Goal: Book appointment/travel/reservation

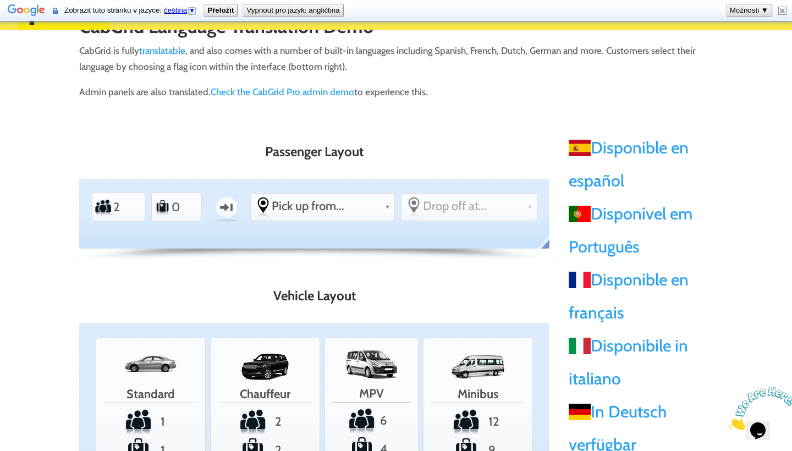
scroll to position [103, 0]
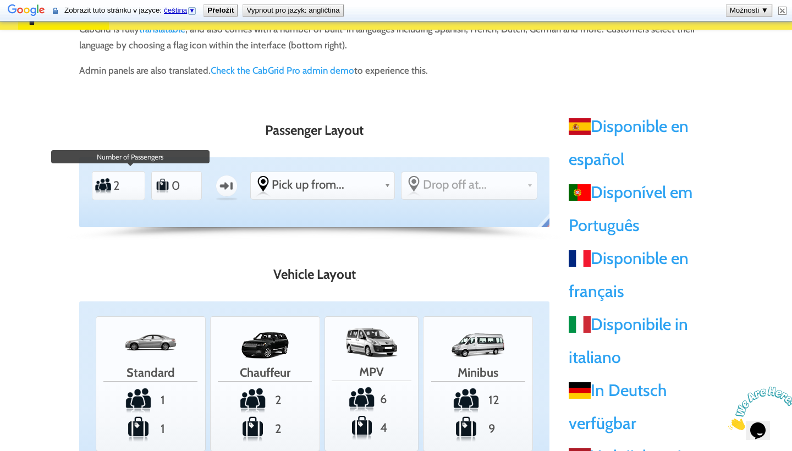
click at [129, 184] on input "2" at bounding box center [126, 185] width 26 height 25
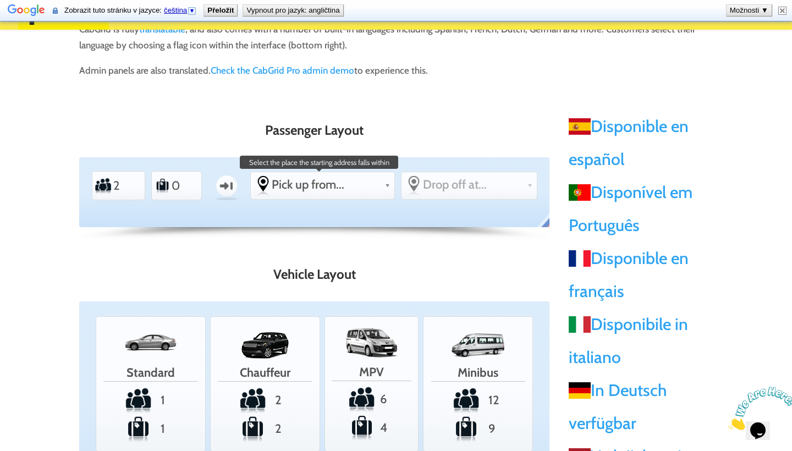
click at [334, 179] on span "Pick up from..." at bounding box center [326, 184] width 108 height 15
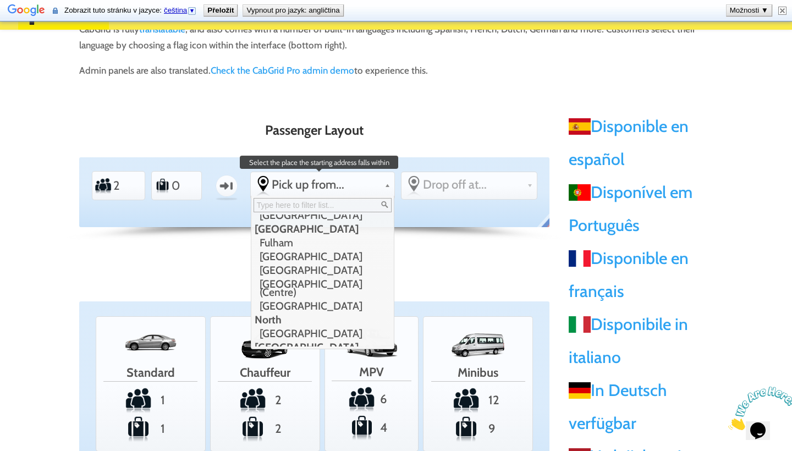
scroll to position [117, 0]
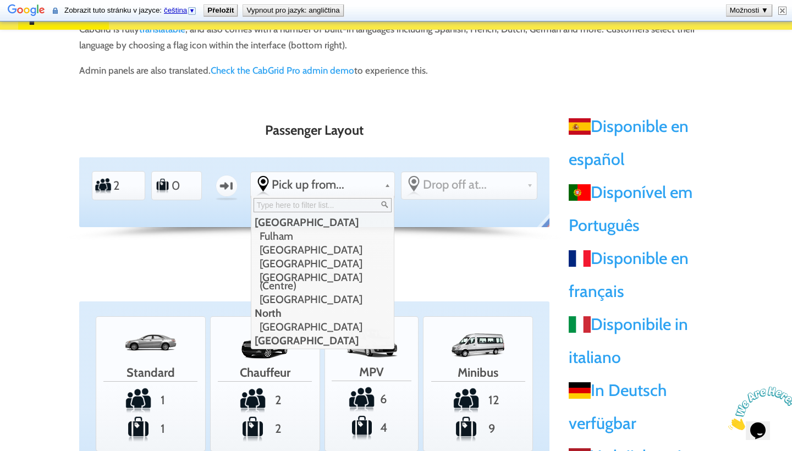
click at [472, 252] on p at bounding box center [314, 249] width 471 height 9
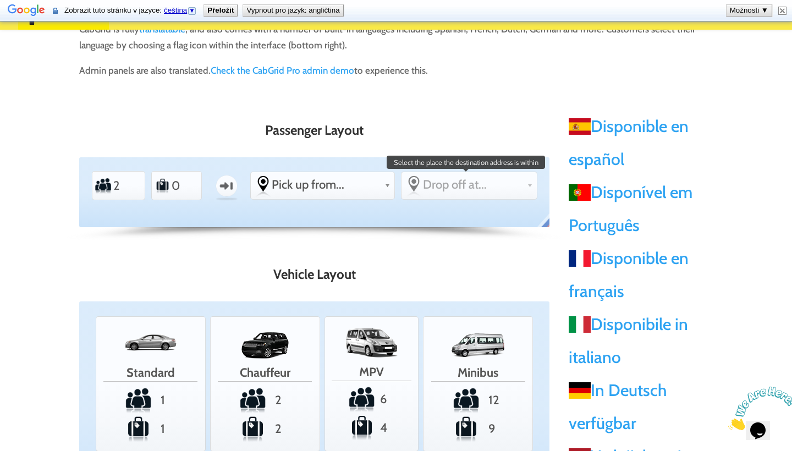
click at [474, 182] on span "Drop off at..." at bounding box center [473, 184] width 100 height 15
click at [521, 193] on link "Drop off at..." at bounding box center [469, 184] width 135 height 25
click at [484, 187] on span "Drop off at..." at bounding box center [473, 184] width 100 height 15
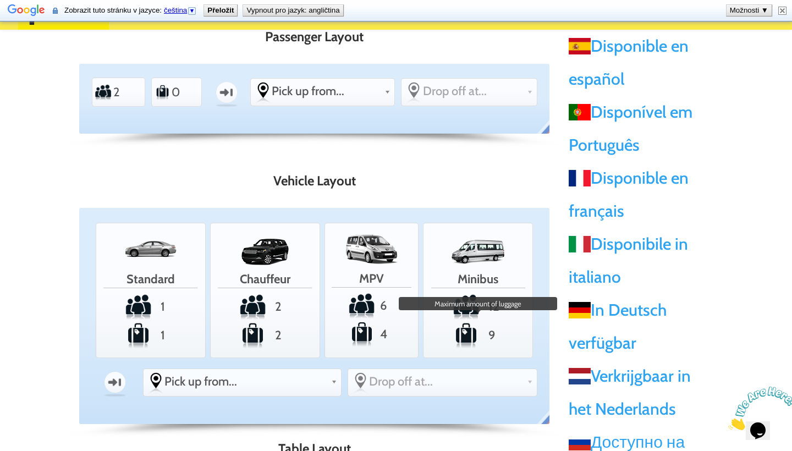
scroll to position [171, 0]
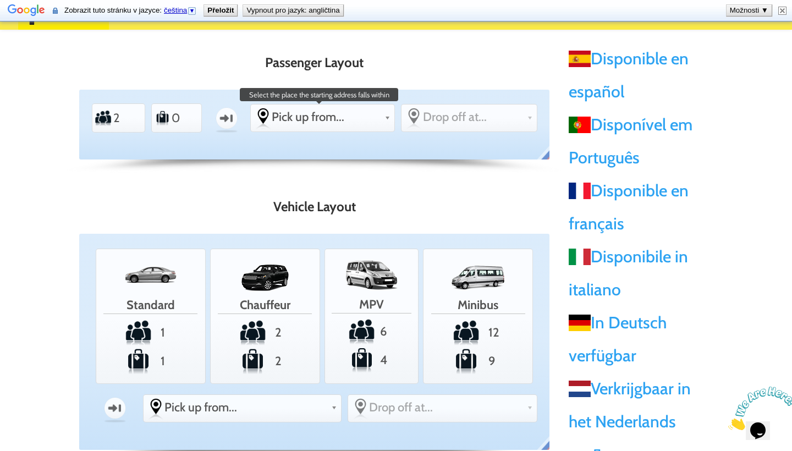
click at [343, 123] on span "Pick up from..." at bounding box center [326, 117] width 108 height 15
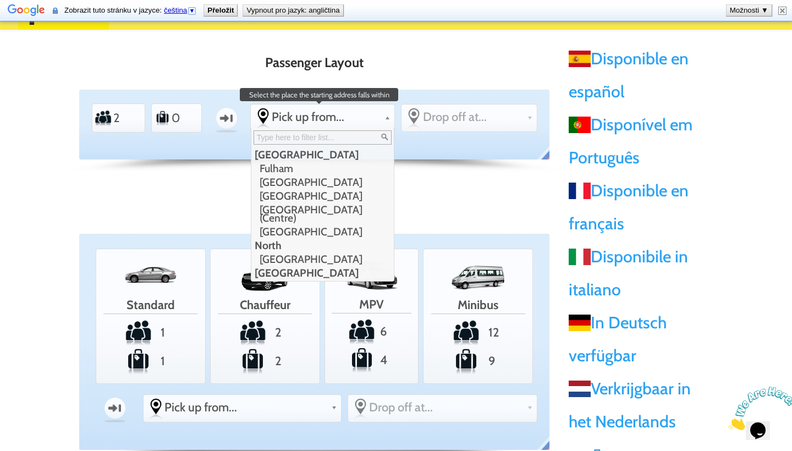
scroll to position [0, 0]
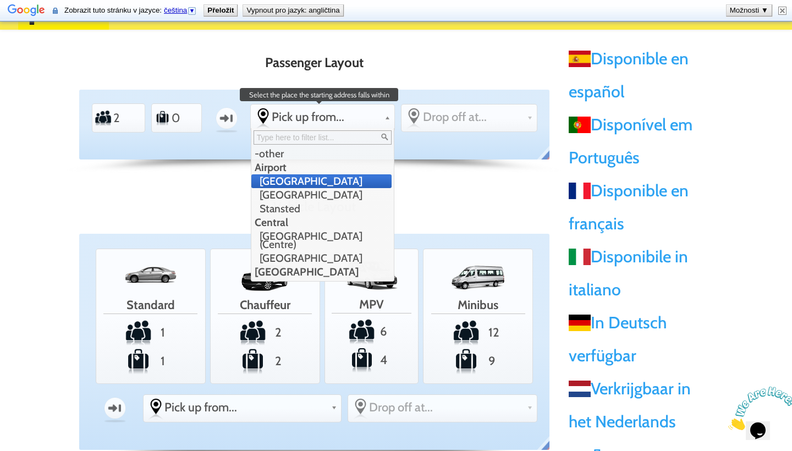
click at [313, 181] on li "[GEOGRAPHIC_DATA]" at bounding box center [322, 181] width 141 height 14
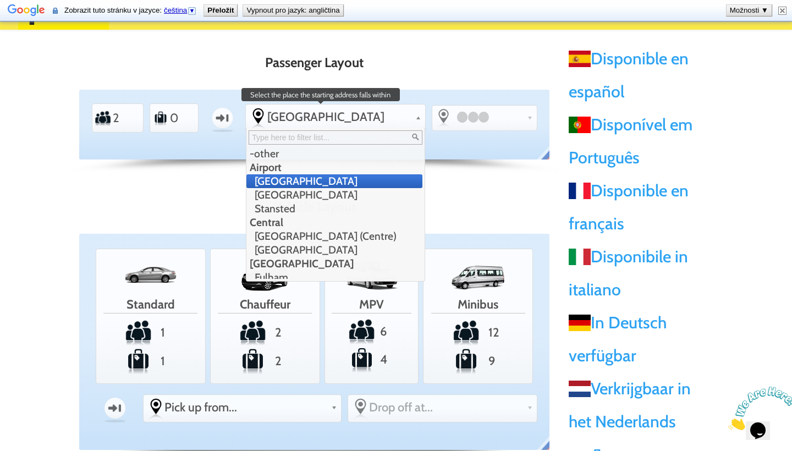
click at [359, 116] on span "[GEOGRAPHIC_DATA]" at bounding box center [339, 117] width 144 height 15
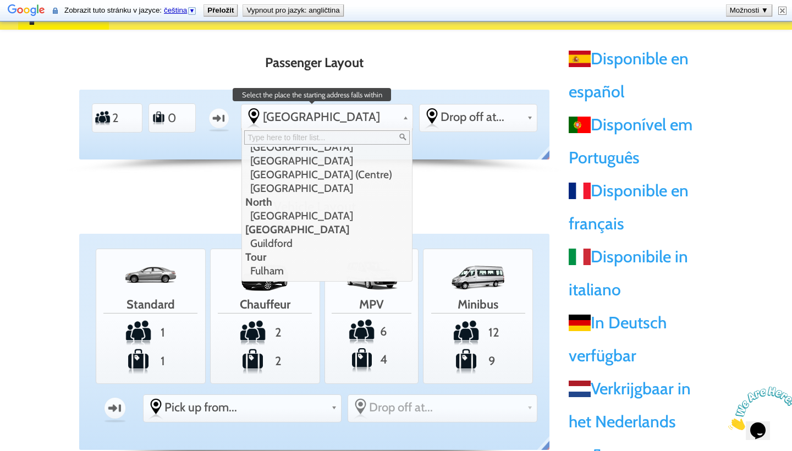
scroll to position [138, 0]
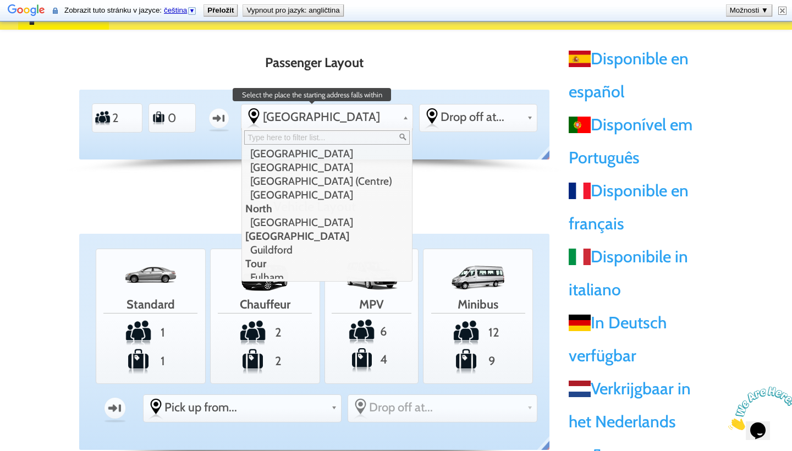
click at [341, 139] on input "text" at bounding box center [326, 137] width 165 height 14
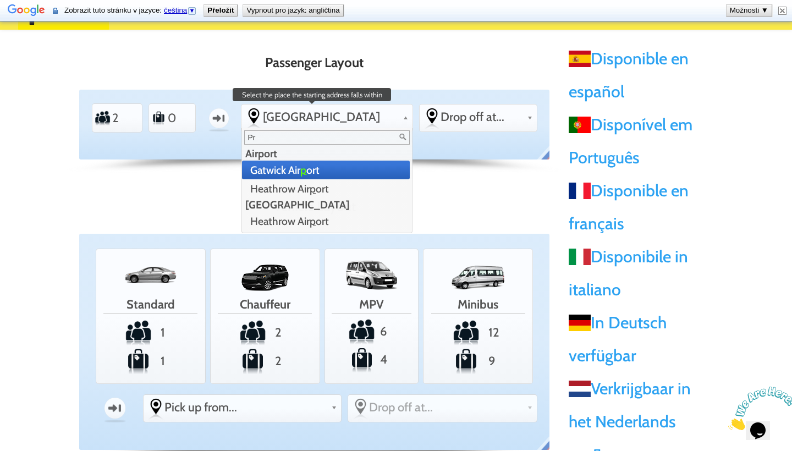
scroll to position [0, 0]
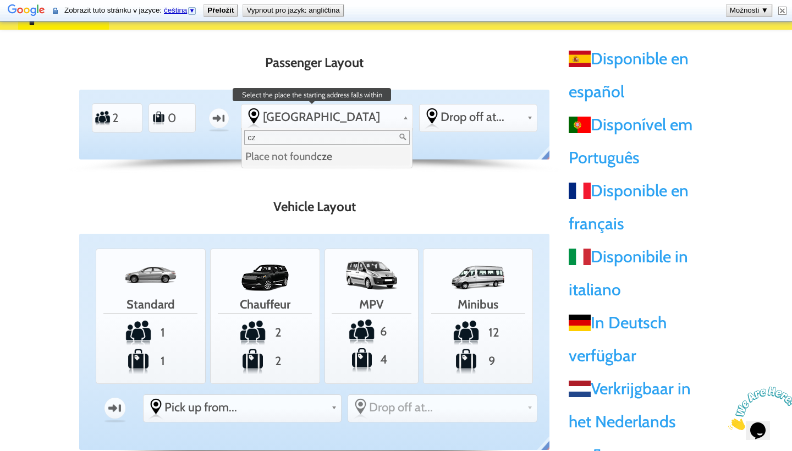
type input "c"
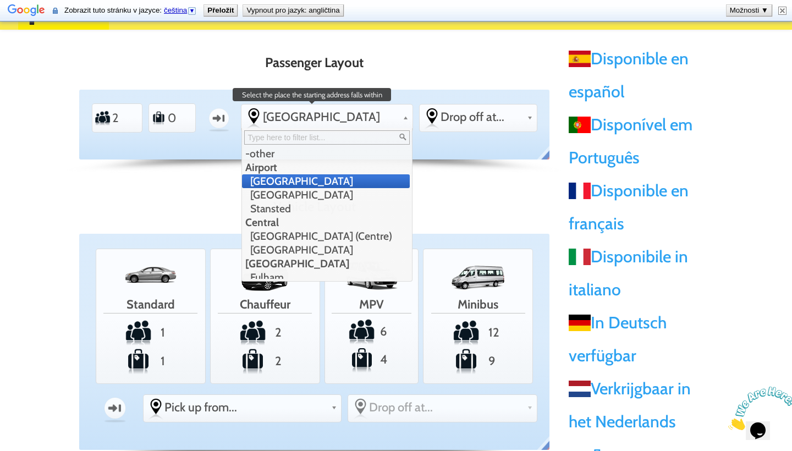
click at [340, 179] on li "[GEOGRAPHIC_DATA]" at bounding box center [325, 181] width 167 height 14
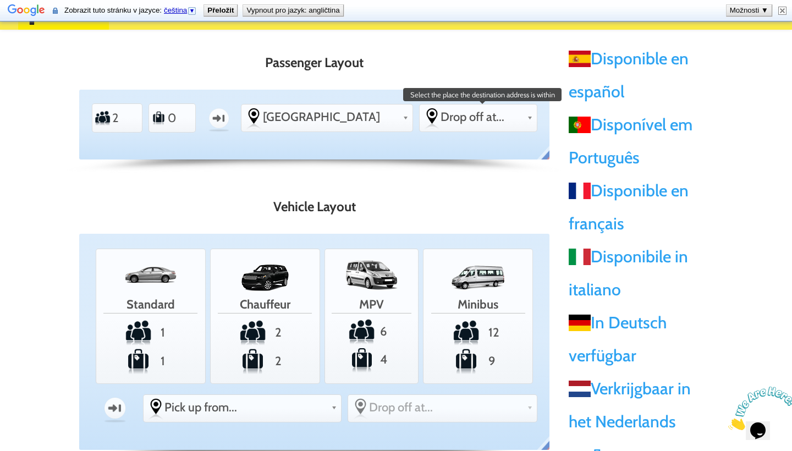
click at [481, 119] on span "Drop off at..." at bounding box center [482, 117] width 82 height 15
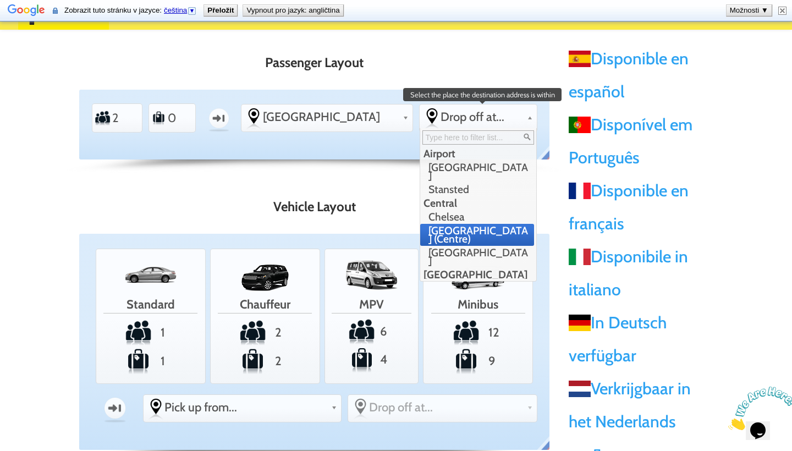
click at [474, 224] on li "[GEOGRAPHIC_DATA] (Centre)" at bounding box center [477, 235] width 114 height 22
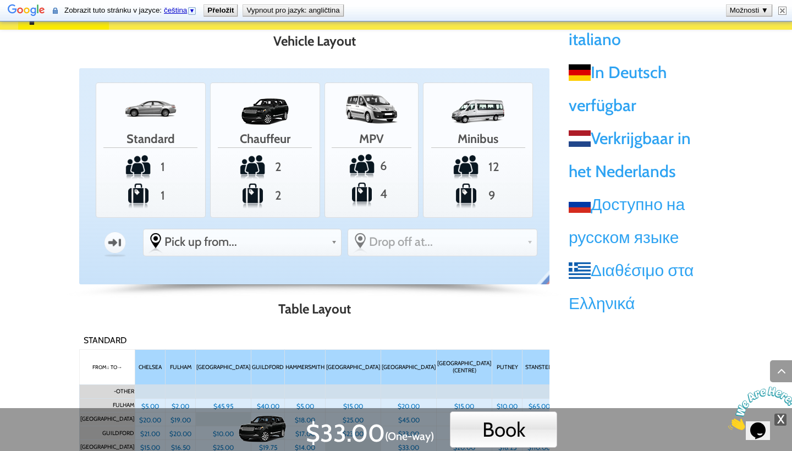
scroll to position [587, 0]
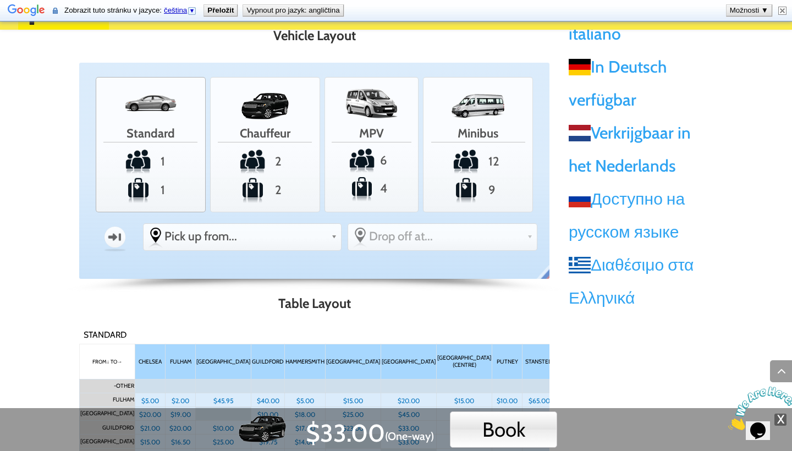
click at [153, 130] on span "Standard" at bounding box center [150, 132] width 94 height 21
click at [0, 0] on input "Standard 1 1" at bounding box center [0, 0] width 0 height 0
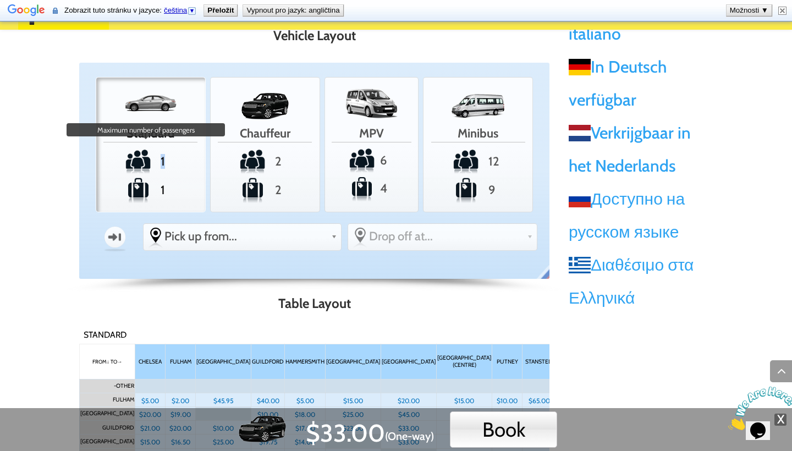
click at [151, 166] on span "1" at bounding box center [151, 161] width 105 height 27
click at [0, 0] on input "Standard 1 Maximum number of passengers 1" at bounding box center [0, 0] width 0 height 0
click at [259, 130] on span "Chauffeur" at bounding box center [265, 132] width 94 height 21
click at [0, 0] on input "Chauffeur 2 2" at bounding box center [0, 0] width 0 height 0
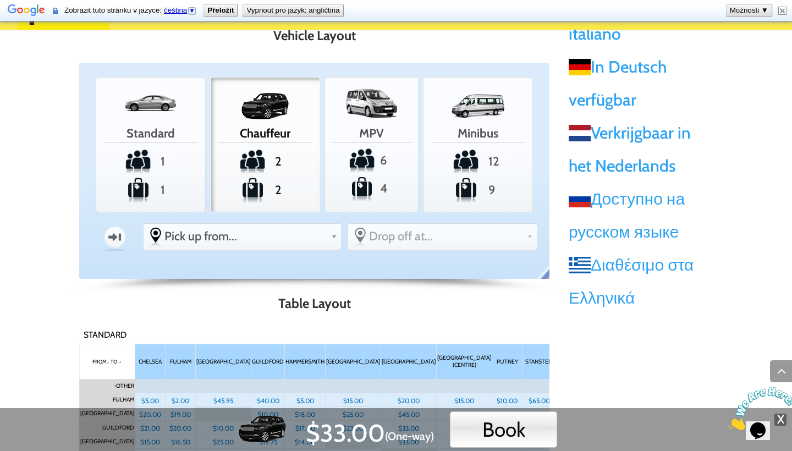
click at [281, 248] on ul "Standard 1 1 Chauffeur 2 2 MPV 6 4 Minibus 12 9 One-way From Pick up from... -o…" at bounding box center [315, 164] width 452 height 184
click at [270, 238] on span "Pick up from..." at bounding box center [246, 236] width 162 height 15
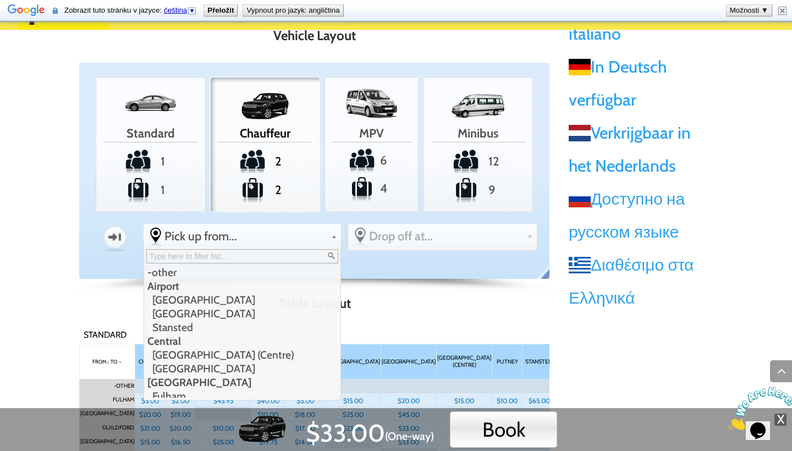
click at [411, 279] on div "Standard PEAK ACCOUNT Standard 1 1 Chauffeur 2 2 MPV 6 4 Minibus 12 9 One-way F…" at bounding box center [314, 171] width 471 height 217
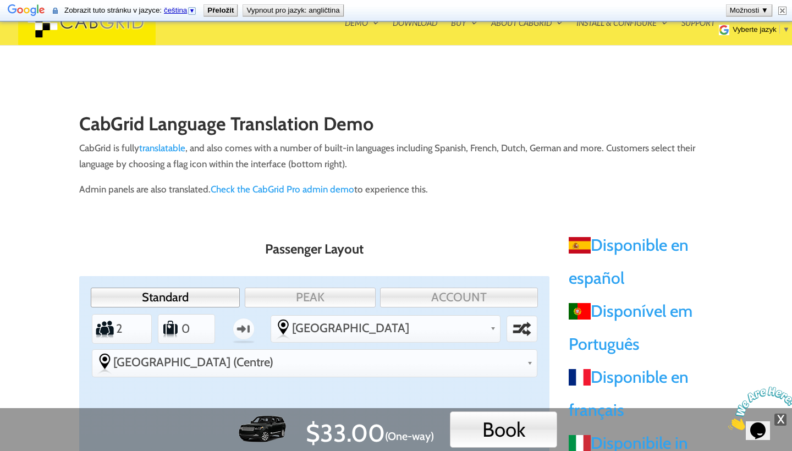
scroll to position [0, 0]
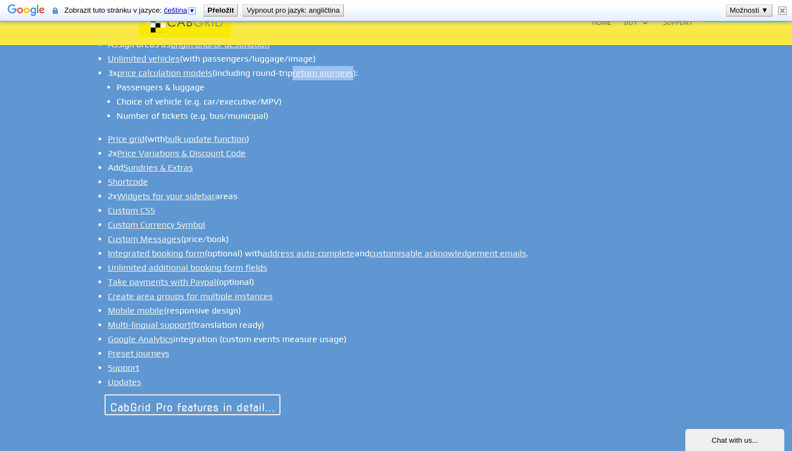
scroll to position [895, 0]
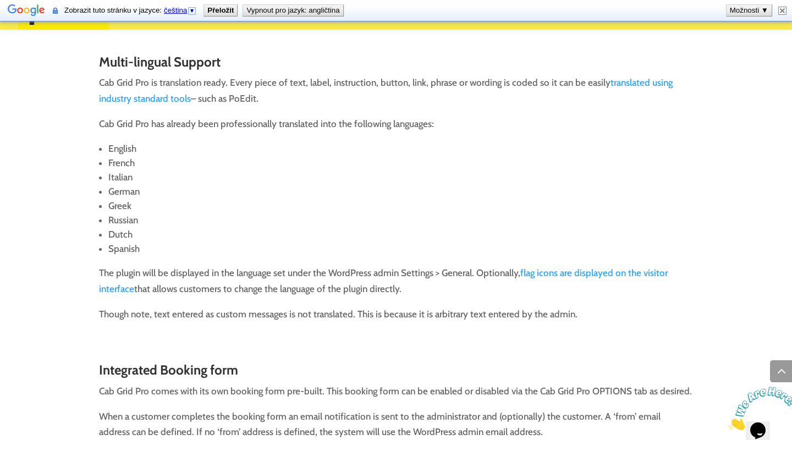
scroll to position [3810, 0]
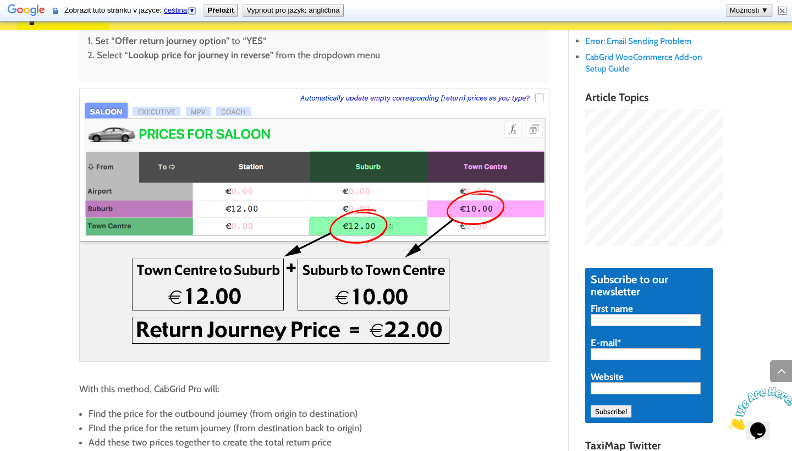
scroll to position [644, 0]
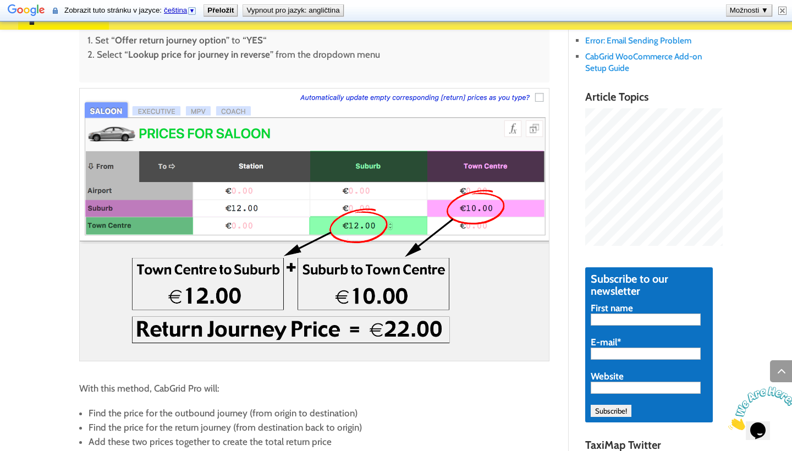
click at [158, 109] on img at bounding box center [314, 225] width 471 height 274
click at [206, 106] on img at bounding box center [314, 225] width 471 height 274
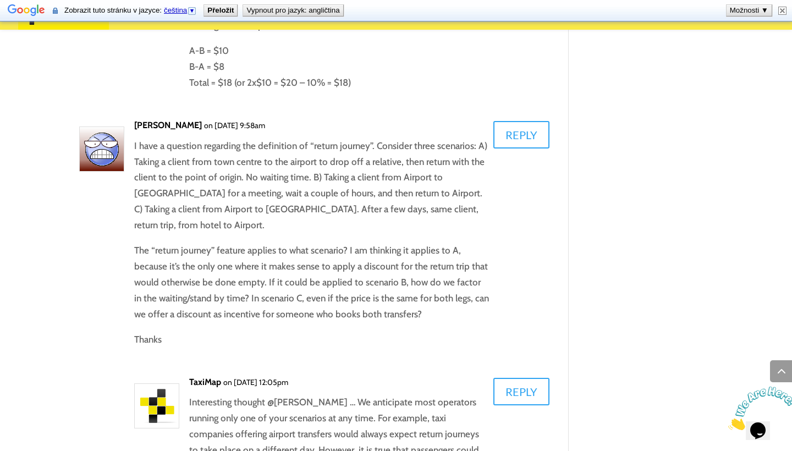
scroll to position [1955, 0]
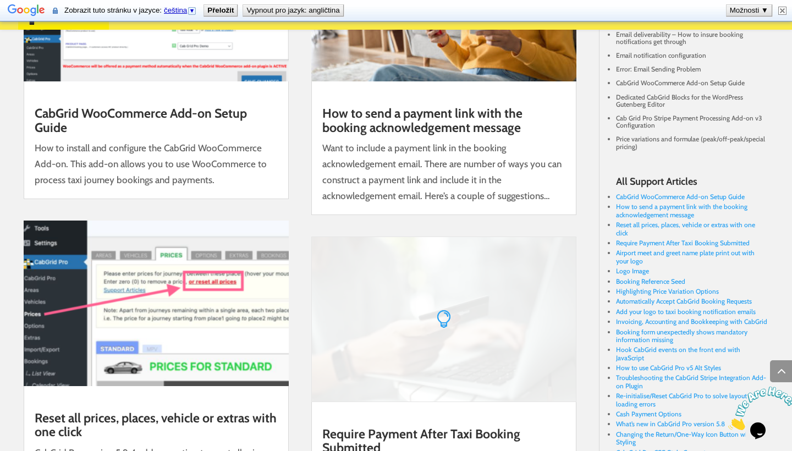
scroll to position [1273, 0]
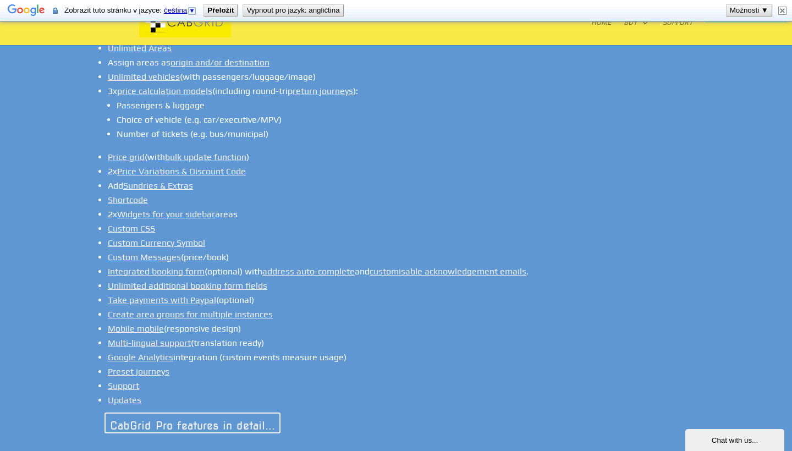
scroll to position [879, 0]
click at [249, 414] on link "CabGrid Pro features in detail..." at bounding box center [205, 423] width 200 height 19
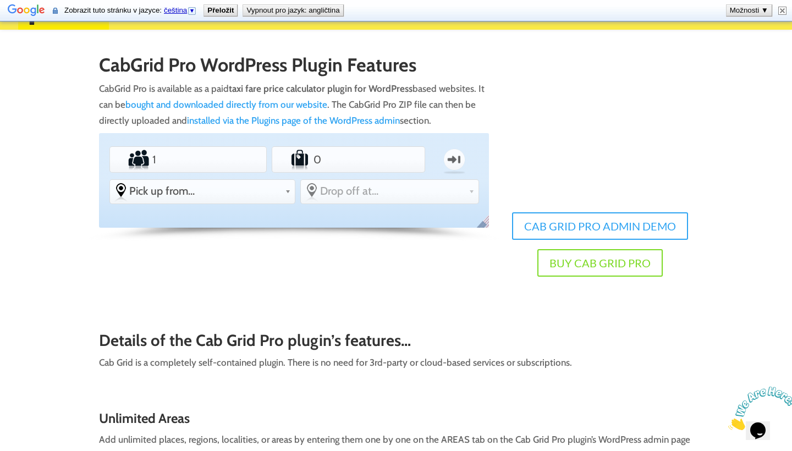
scroll to position [106, 0]
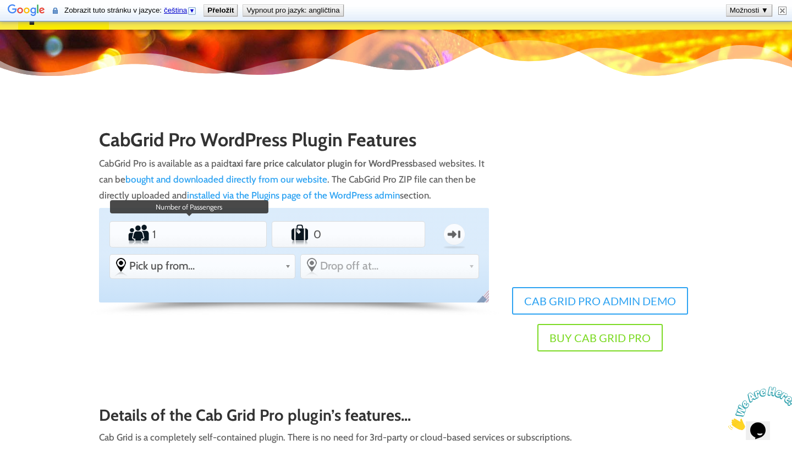
click at [193, 234] on input "1" at bounding box center [188, 234] width 76 height 22
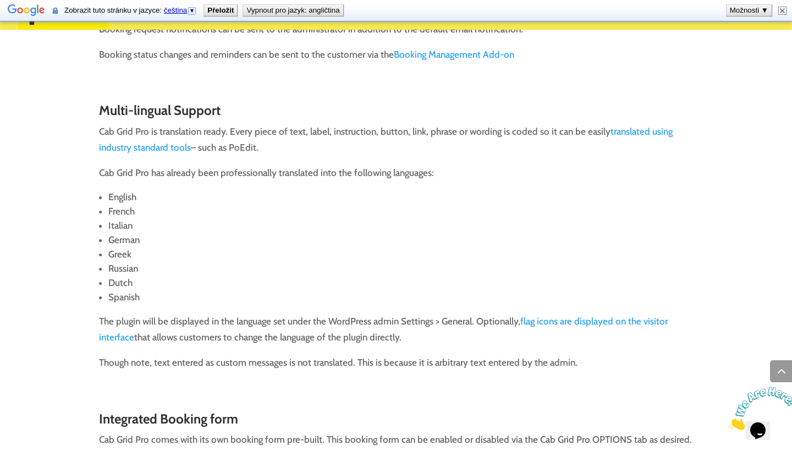
scroll to position [3818, 0]
